Goal: Task Accomplishment & Management: Manage account settings

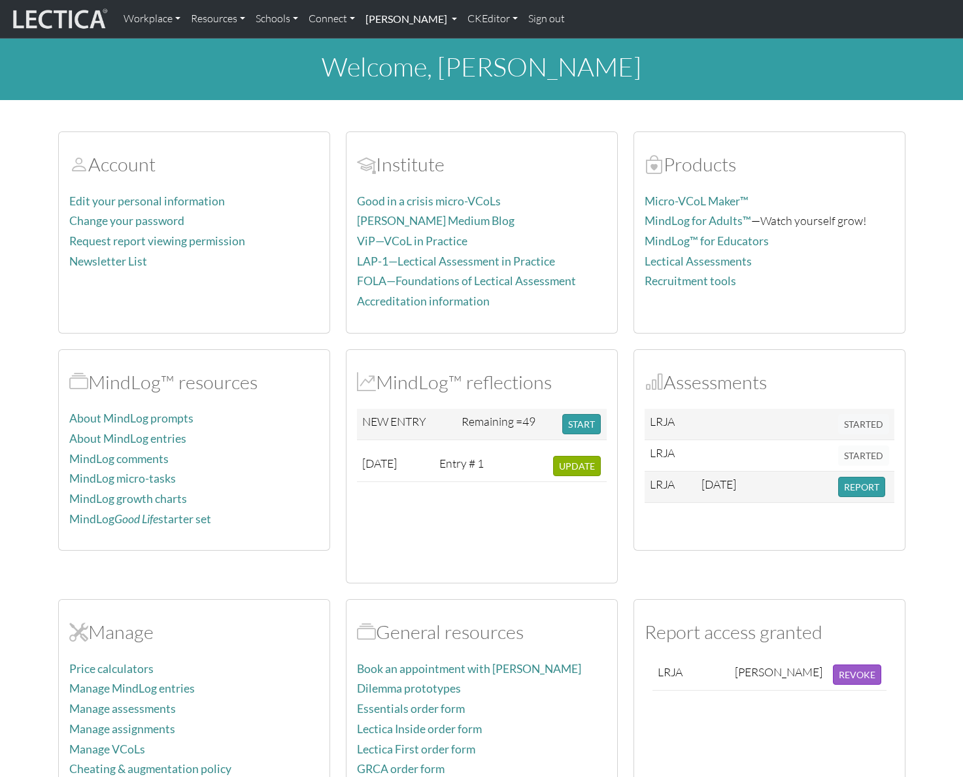
click at [432, 17] on link "[PERSON_NAME]" at bounding box center [411, 18] width 102 height 27
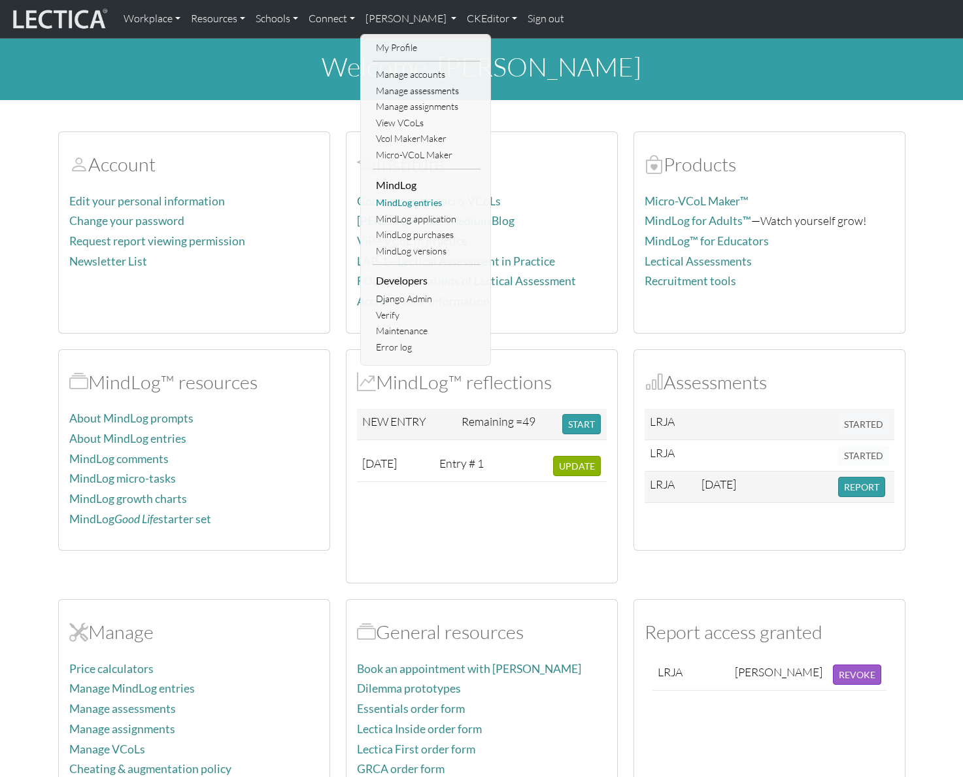
click at [412, 201] on link "MindLog entries" at bounding box center [427, 203] width 108 height 16
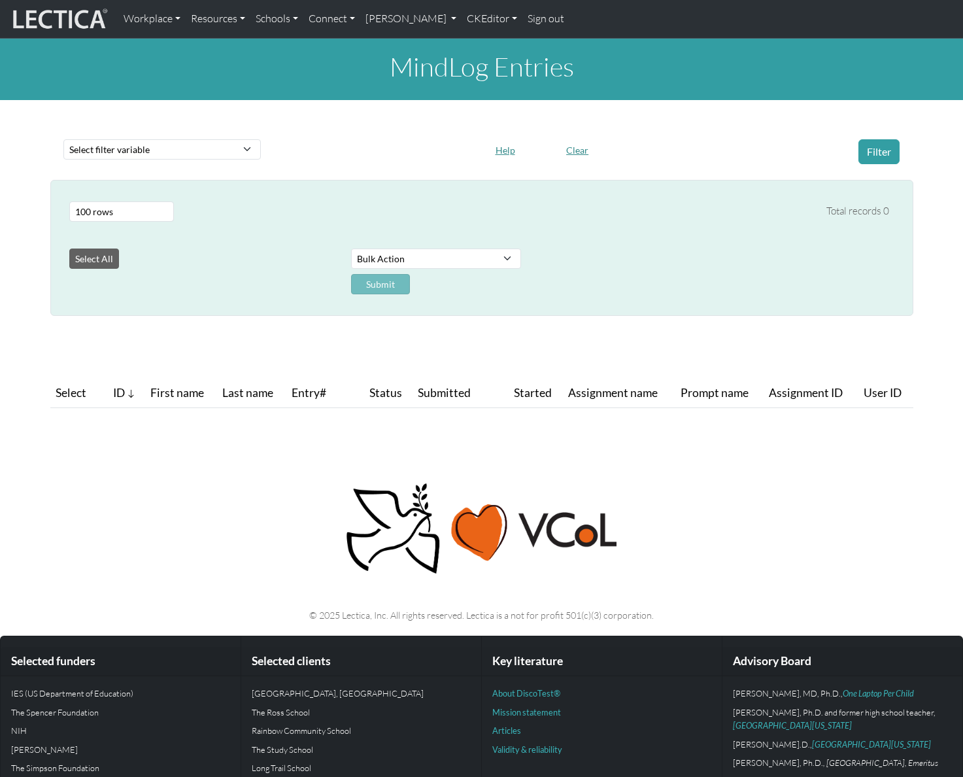
select select "100"
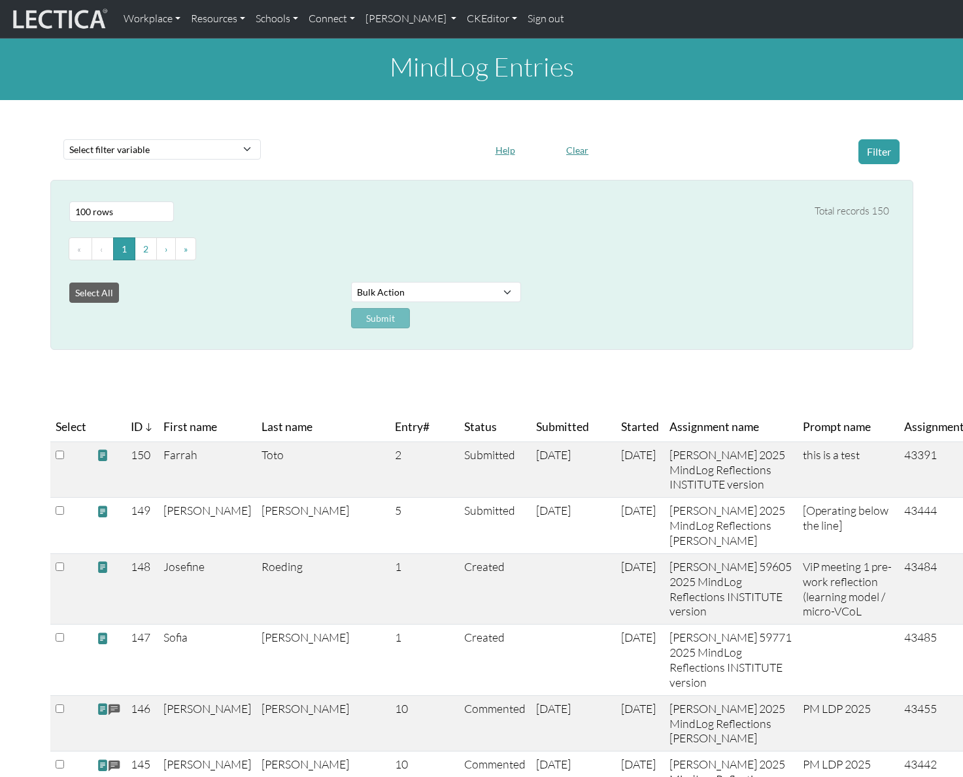
click at [536, 436] on span "Submitted" at bounding box center [562, 427] width 53 height 18
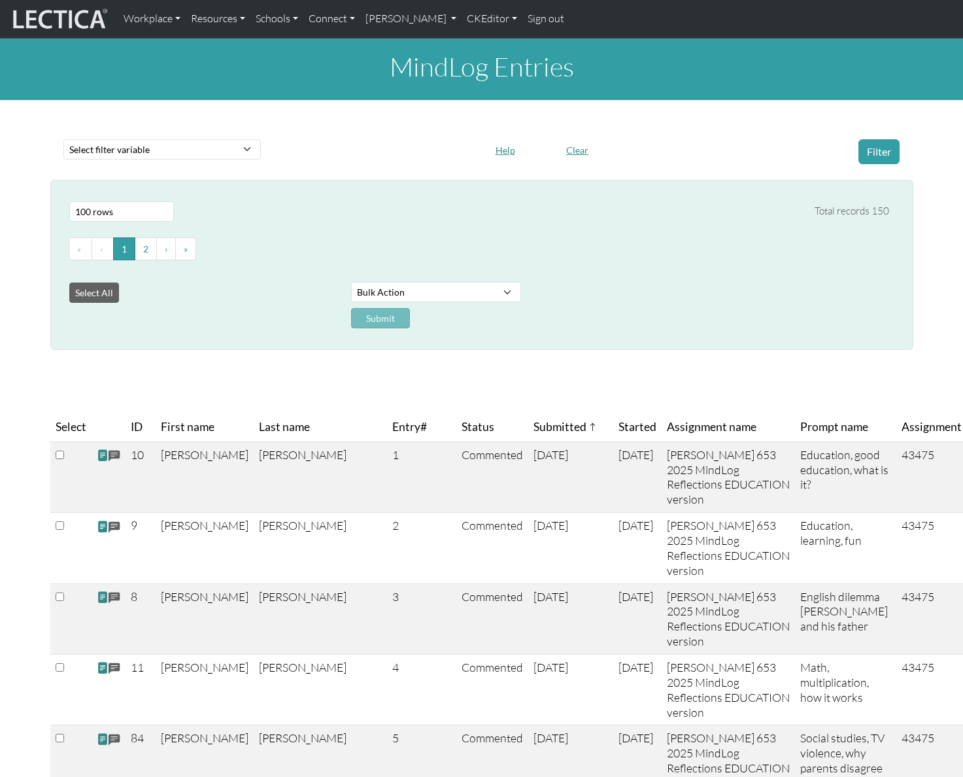
click at [534, 436] on span "Submitted" at bounding box center [565, 427] width 63 height 18
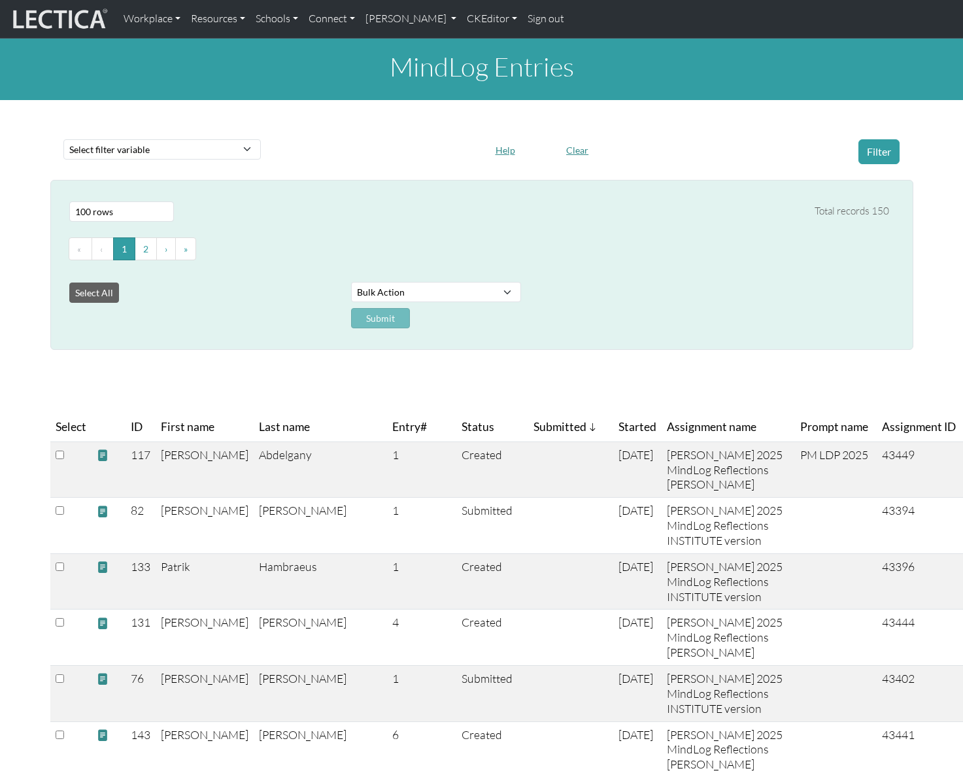
click at [534, 436] on span "Submitted" at bounding box center [565, 427] width 63 height 18
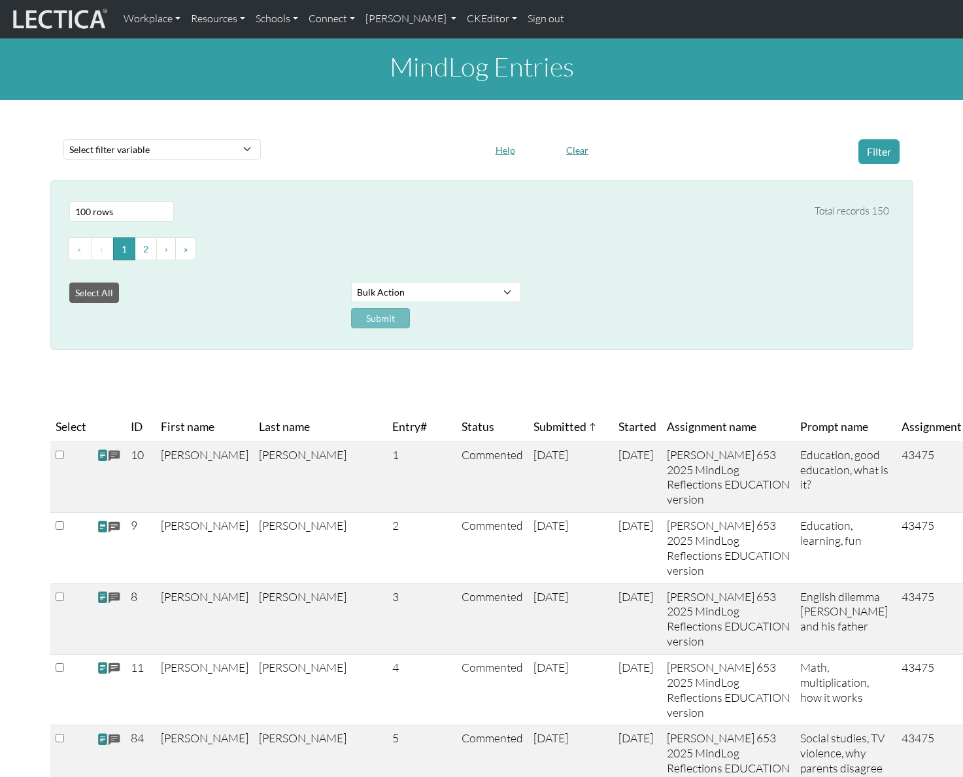
click at [534, 436] on span "Submitted" at bounding box center [565, 427] width 63 height 18
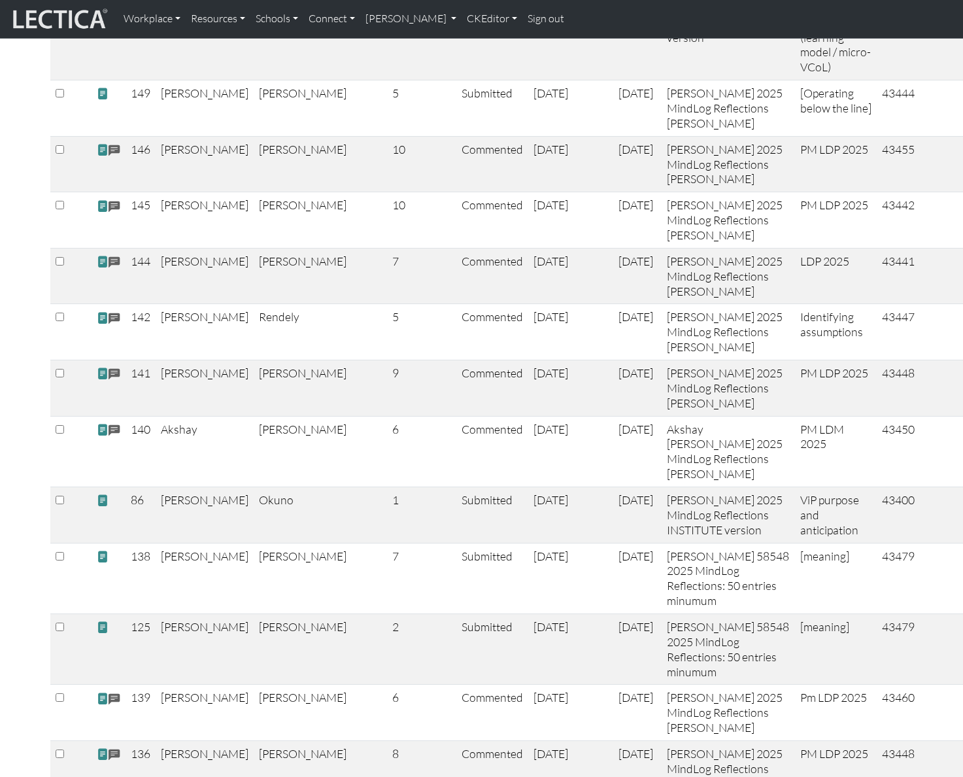
scroll to position [1918, 0]
